Goal: Task Accomplishment & Management: Use online tool/utility

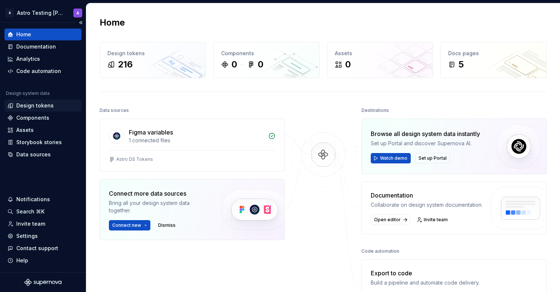
click at [32, 103] on div "Design tokens" at bounding box center [34, 105] width 37 height 7
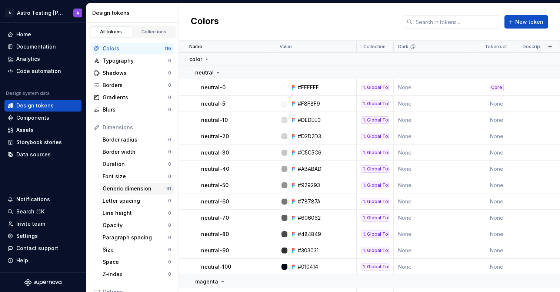
click at [139, 189] on div "Generic dimension" at bounding box center [135, 188] width 64 height 7
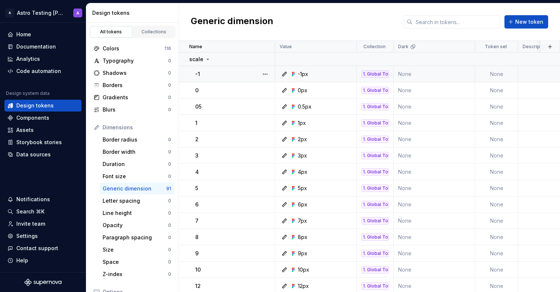
click at [496, 74] on td "None" at bounding box center [496, 74] width 43 height 16
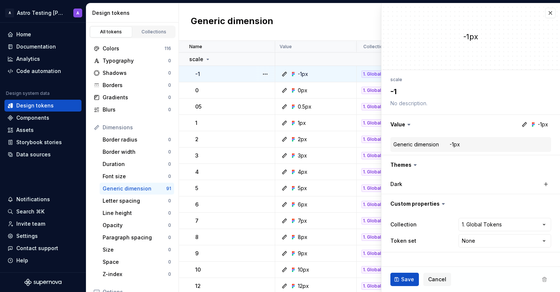
type textarea "*"
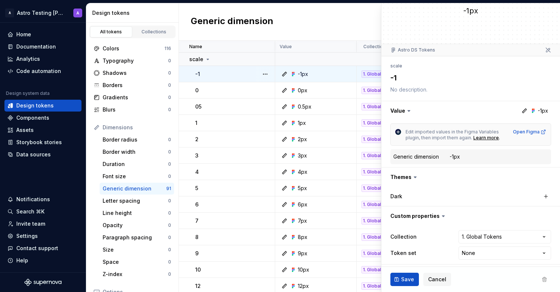
scroll to position [29, 0]
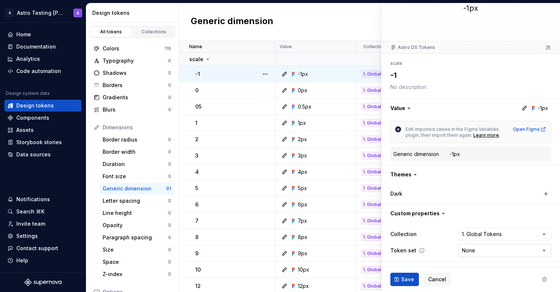
click at [505, 244] on html "A Astro Testing Dani A Home Documentation Analytics Code automation Design syst…" at bounding box center [280, 146] width 560 height 292
select select "**********"
click at [402, 283] on button "Save" at bounding box center [404, 279] width 29 height 13
type textarea "*"
